Goal: Information Seeking & Learning: Learn about a topic

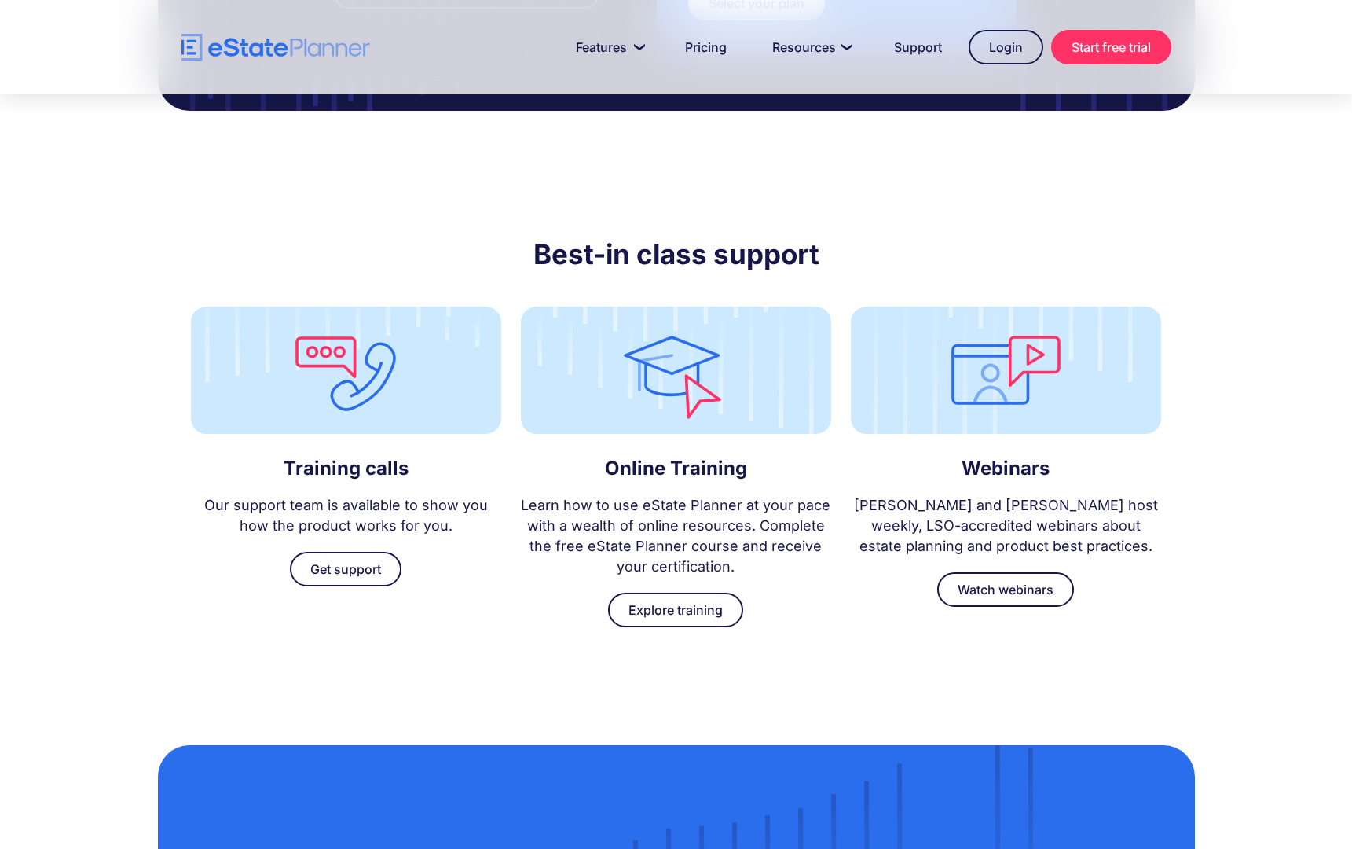
scroll to position [5042, 0]
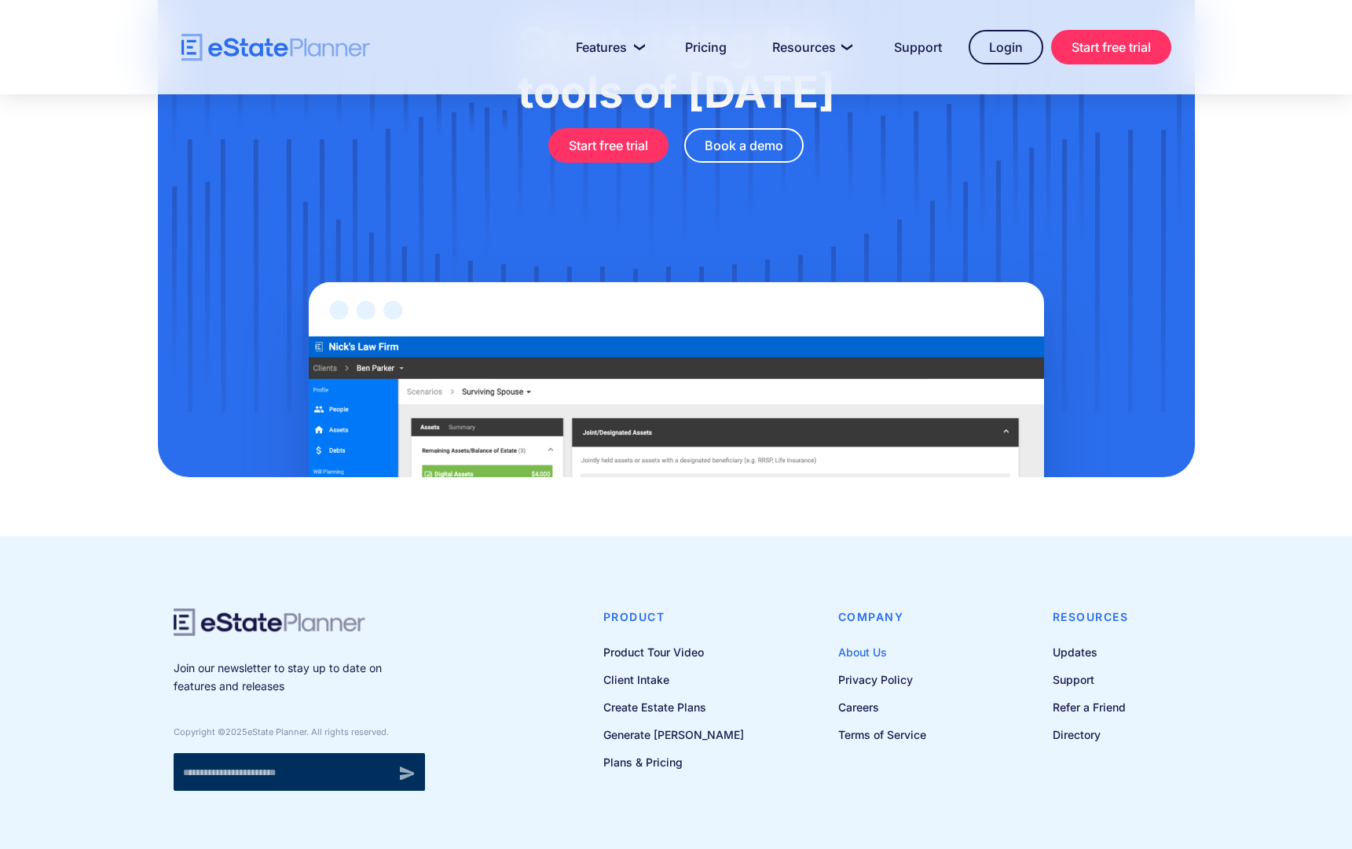
drag, startPoint x: 871, startPoint y: 578, endPoint x: 955, endPoint y: 496, distance: 117.8
click at [871, 642] on link "About Us" at bounding box center [882, 652] width 88 height 20
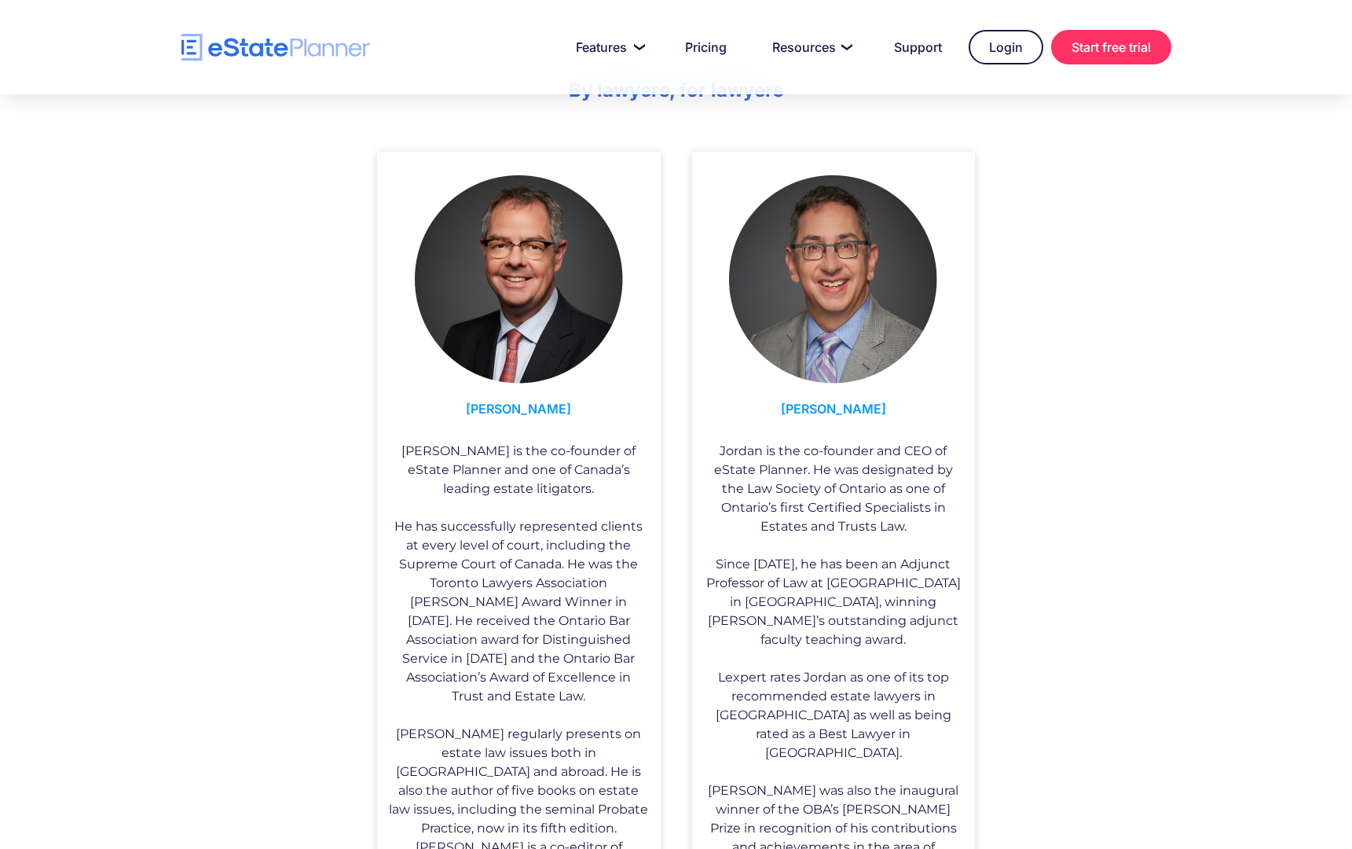
scroll to position [833, 0]
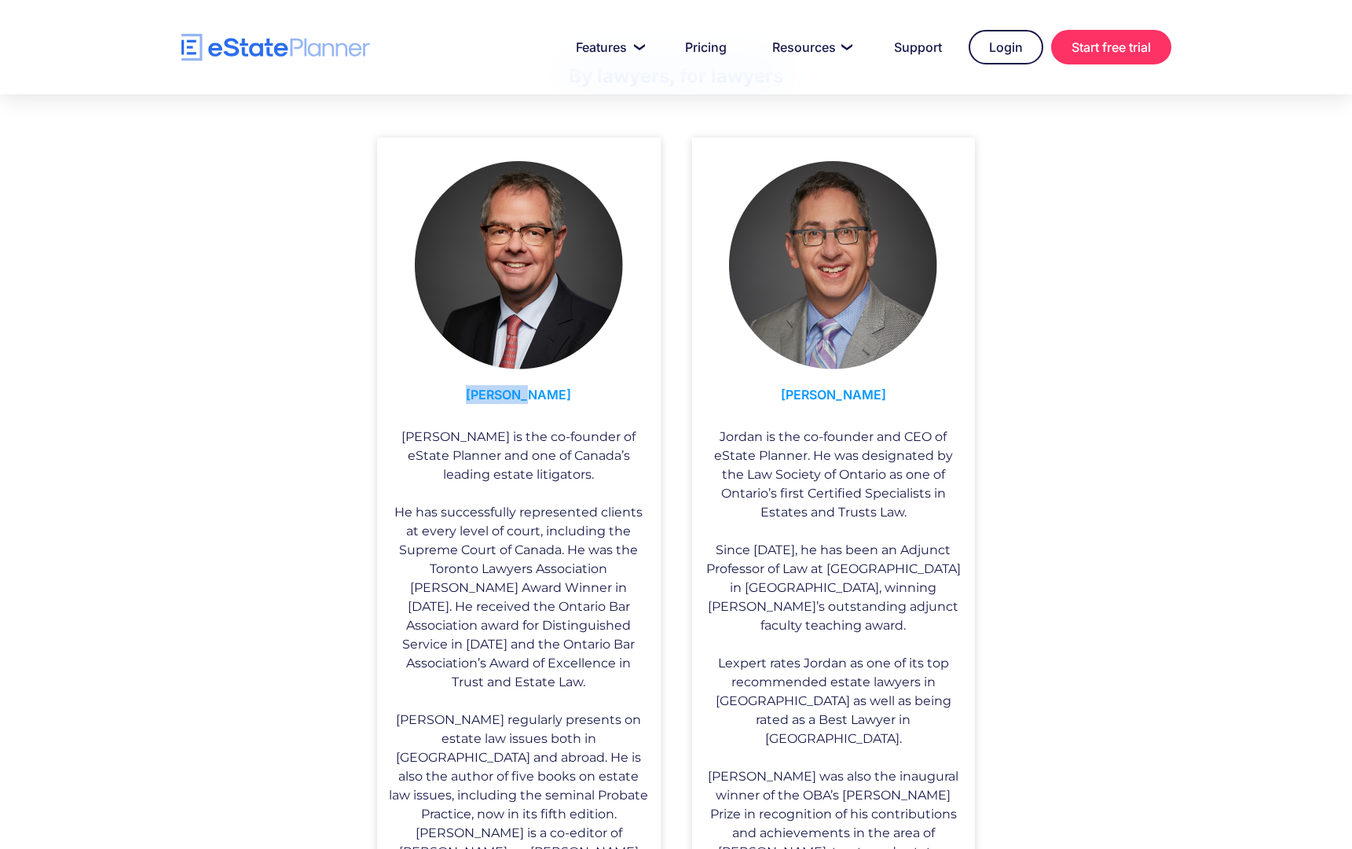
drag, startPoint x: 487, startPoint y: 394, endPoint x: 536, endPoint y: 394, distance: 48.7
click at [564, 394] on h3 "[PERSON_NAME]" at bounding box center [519, 398] width 260 height 42
copy h3 "[PERSON_NAME]"
